Goal: Navigation & Orientation: Find specific page/section

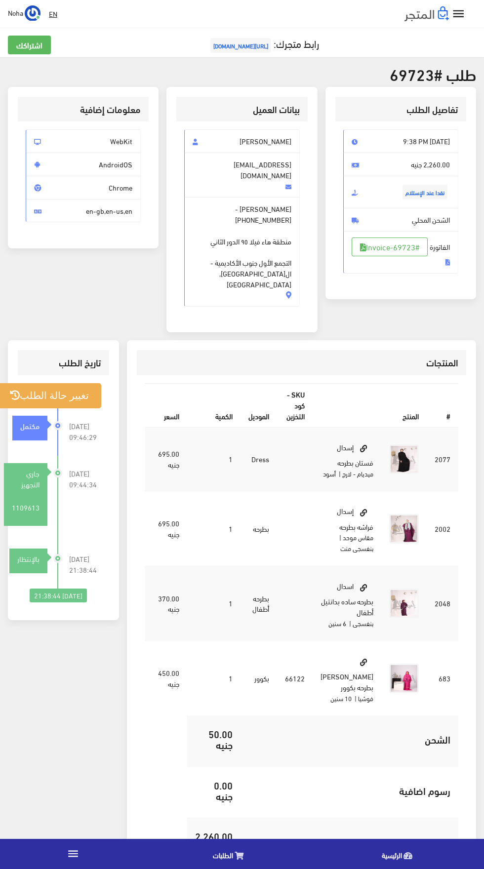
click at [74, 854] on icon "" at bounding box center [73, 853] width 13 height 13
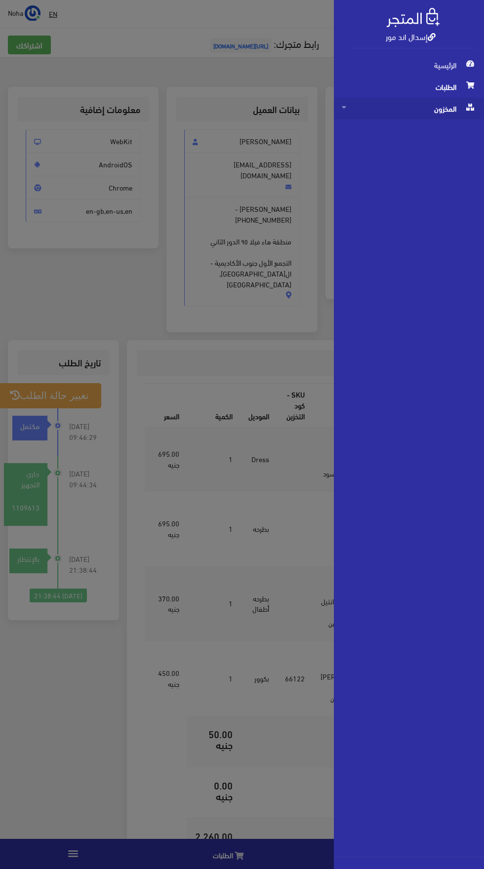
click at [421, 116] on span "المخزون" at bounding box center [409, 109] width 134 height 22
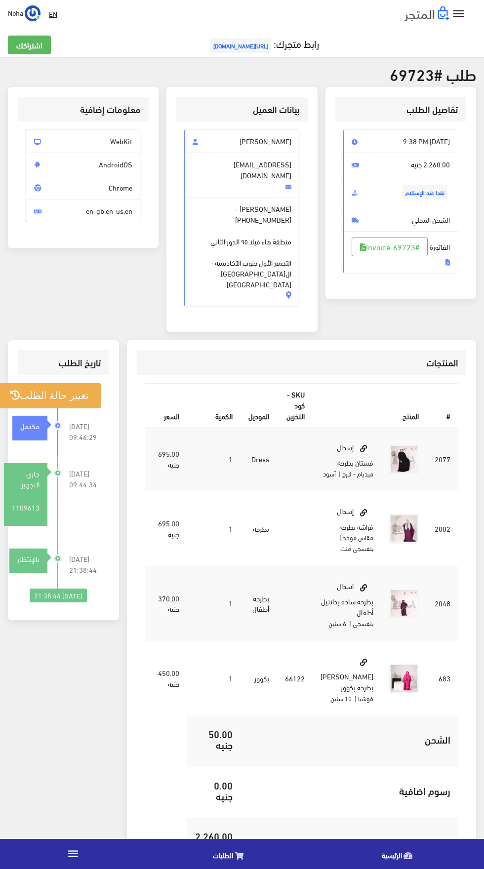
click at [85, 864] on link "" at bounding box center [73, 854] width 146 height 28
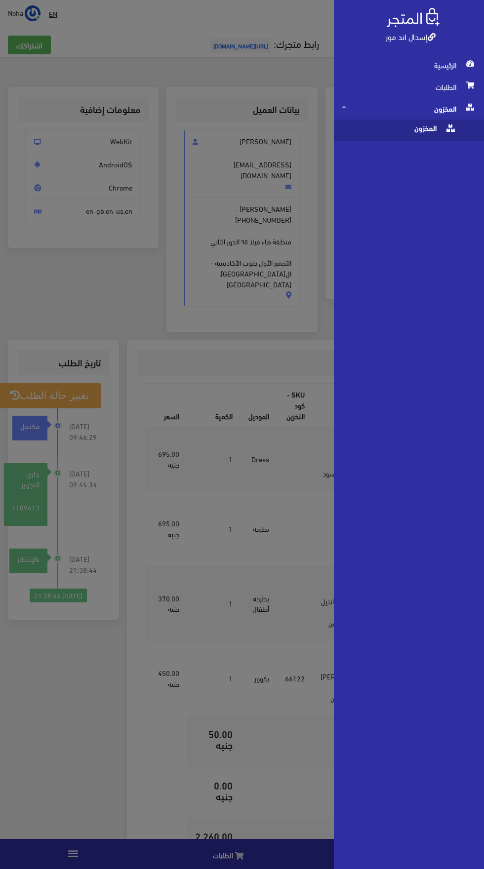
click at [399, 128] on span "المخزون" at bounding box center [399, 130] width 115 height 22
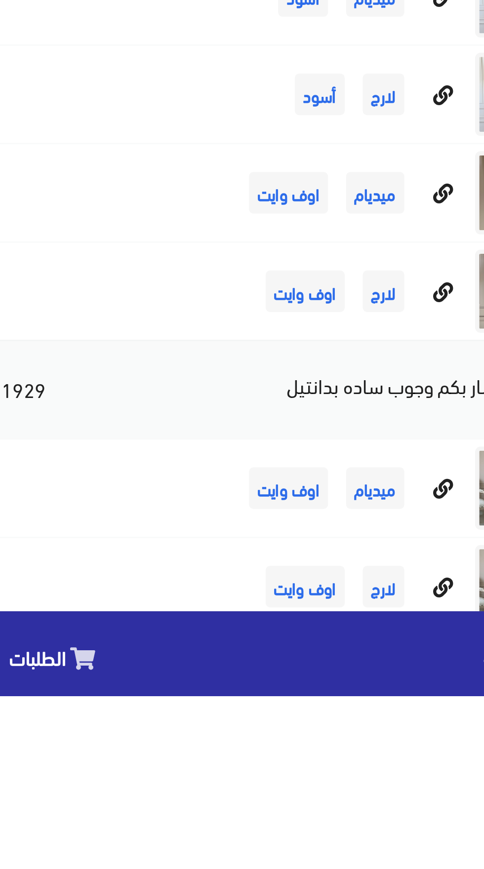
scroll to position [6106, 0]
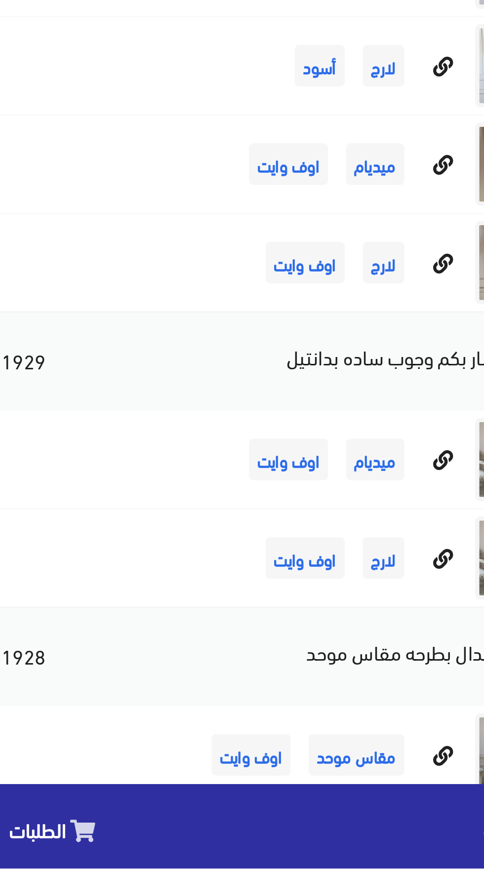
scroll to position [6177, 0]
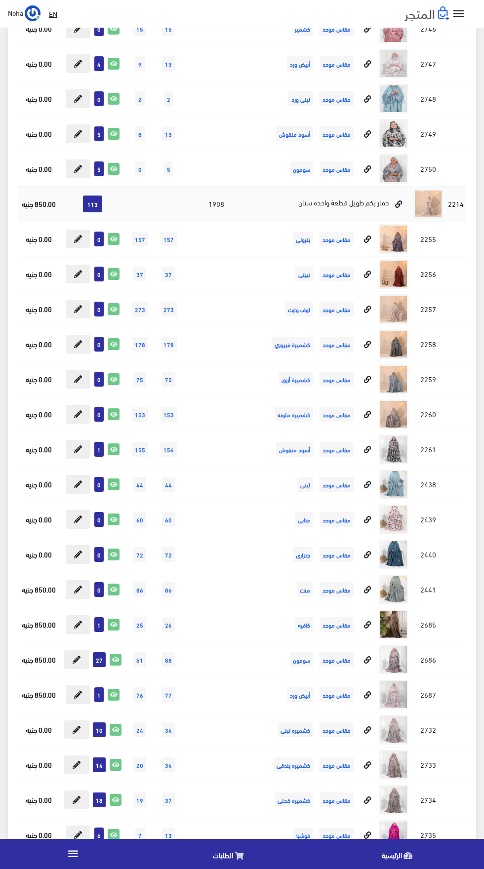
scroll to position [8700, 0]
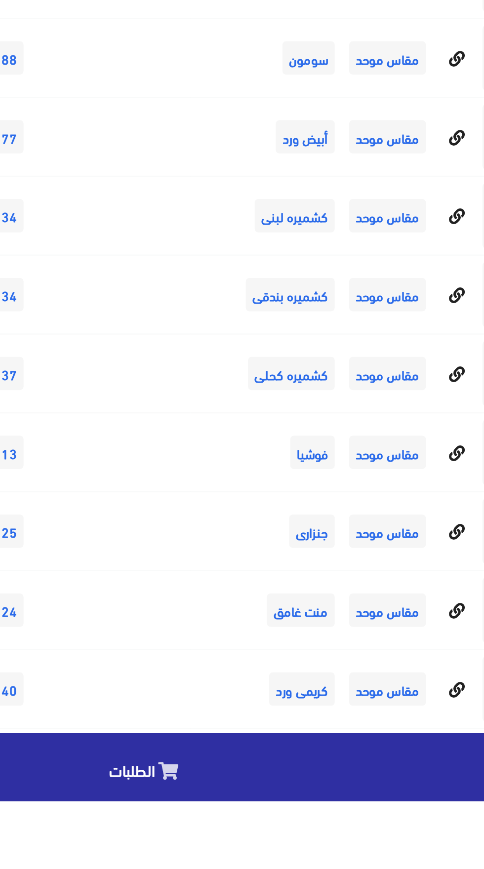
scroll to position [8771, 0]
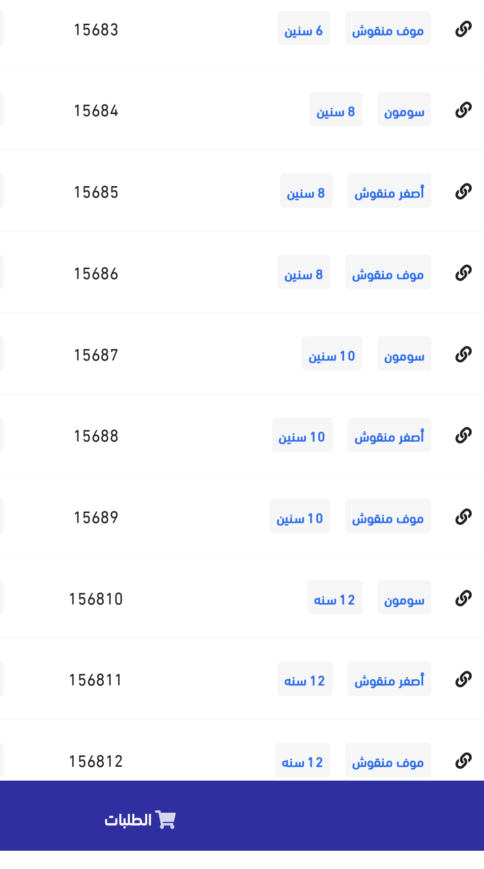
scroll to position [11819, 0]
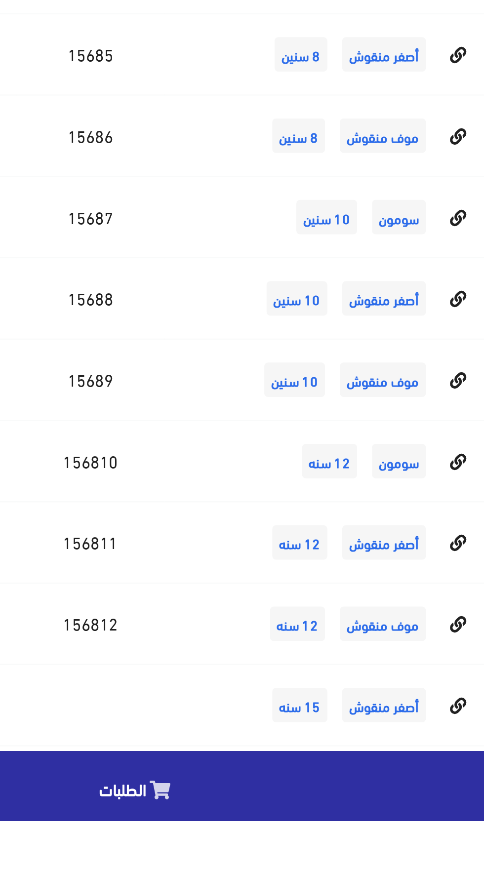
scroll to position [11891, 0]
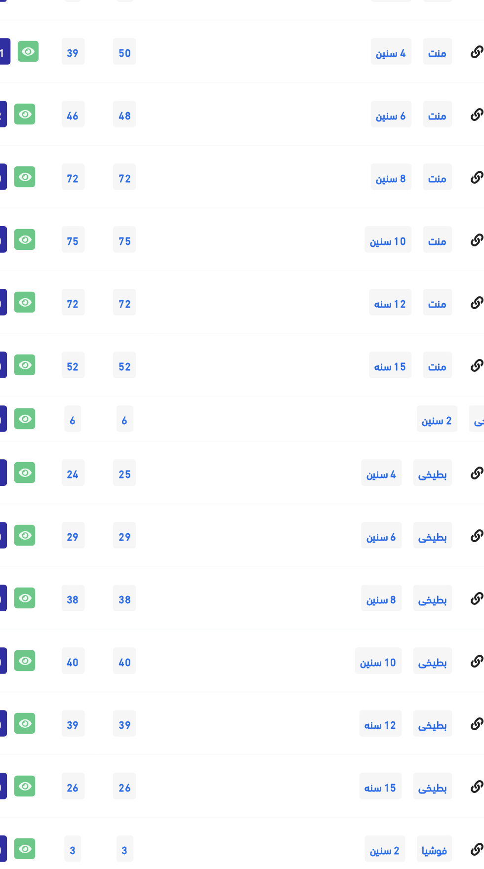
scroll to position [8645, 0]
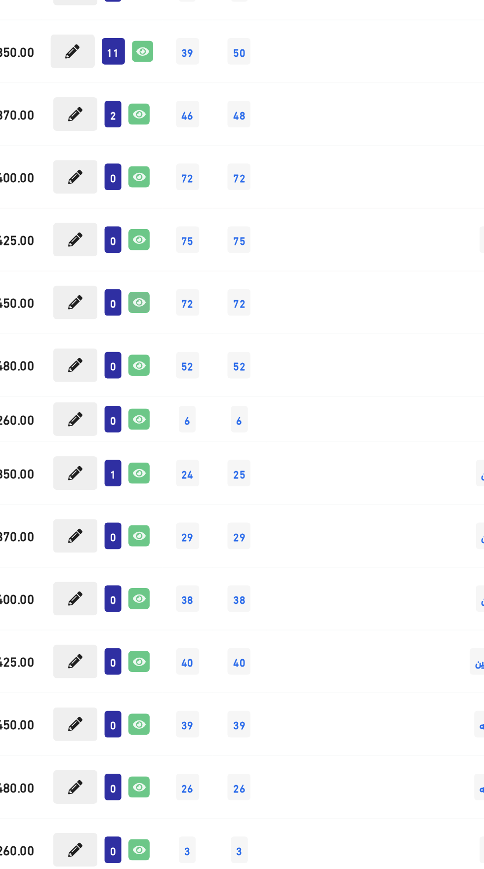
click at [116, 351] on icon at bounding box center [114, 351] width 11 height 11
